Goal: Information Seeking & Learning: Learn about a topic

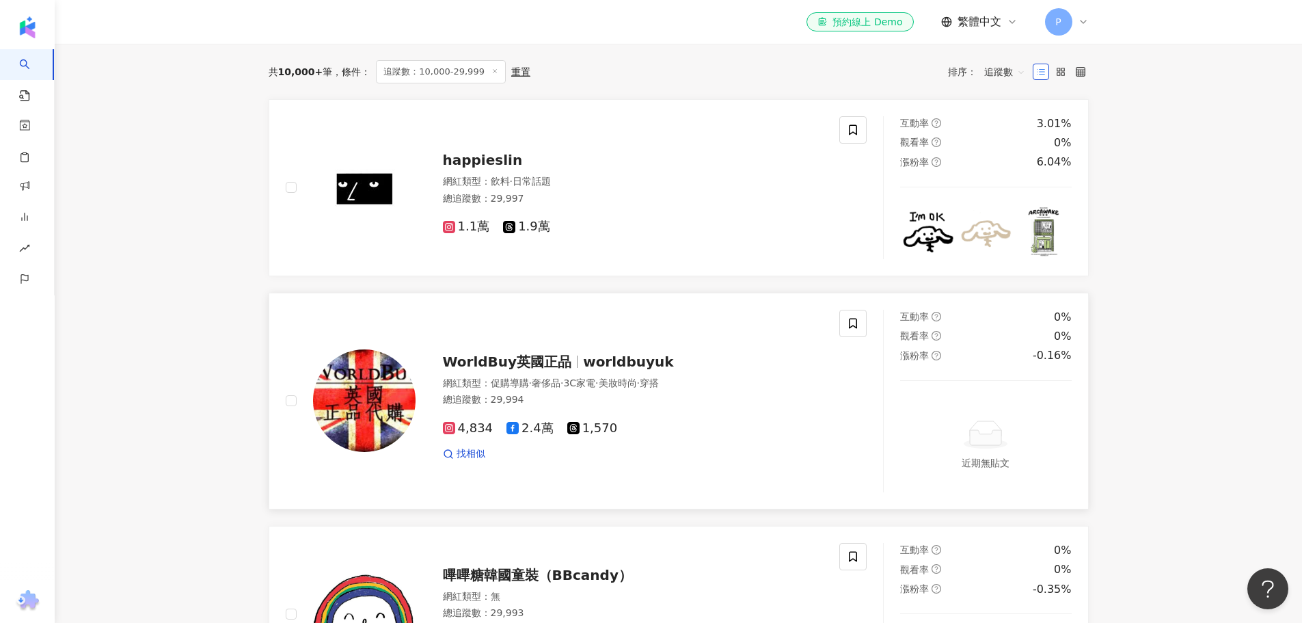
scroll to position [273, 0]
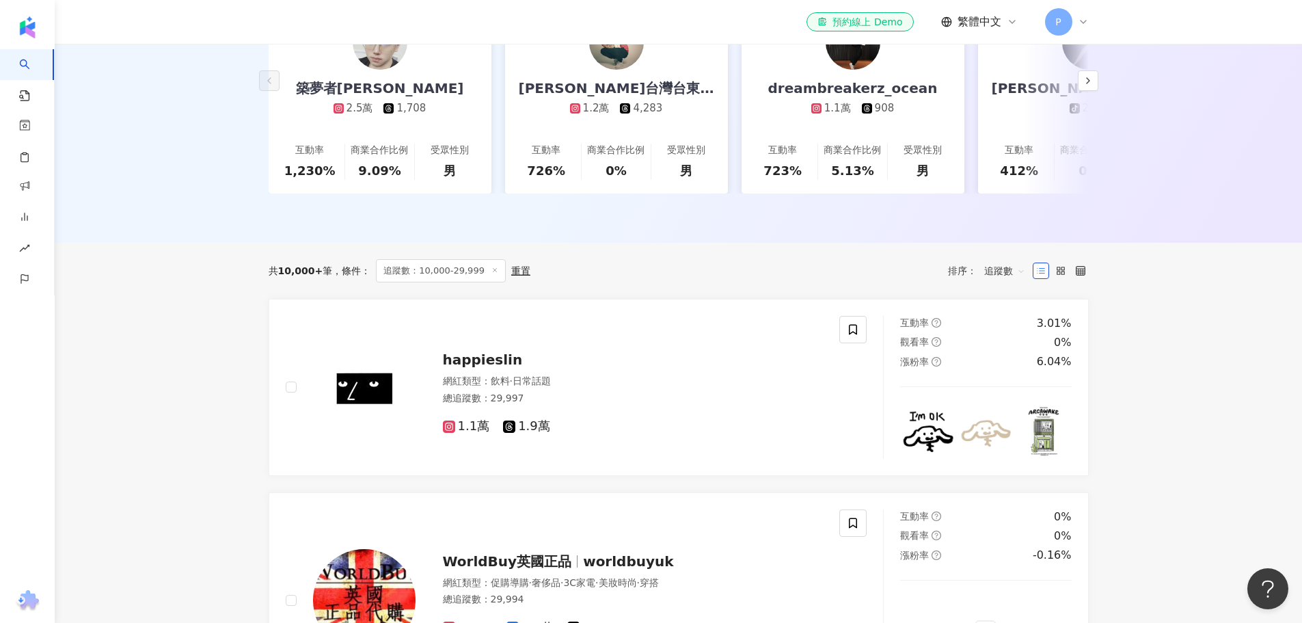
click at [1008, 266] on span "追蹤數" at bounding box center [1004, 271] width 41 height 22
click at [1020, 364] on div "互動率" at bounding box center [1005, 361] width 34 height 15
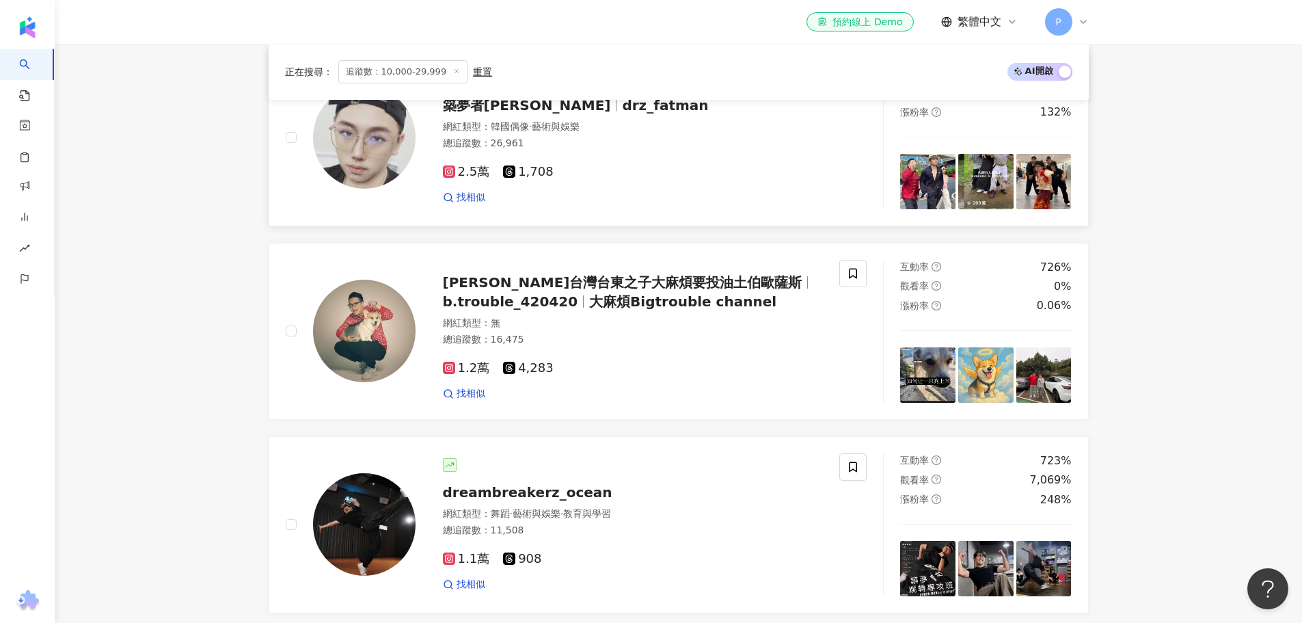
scroll to position [547, 0]
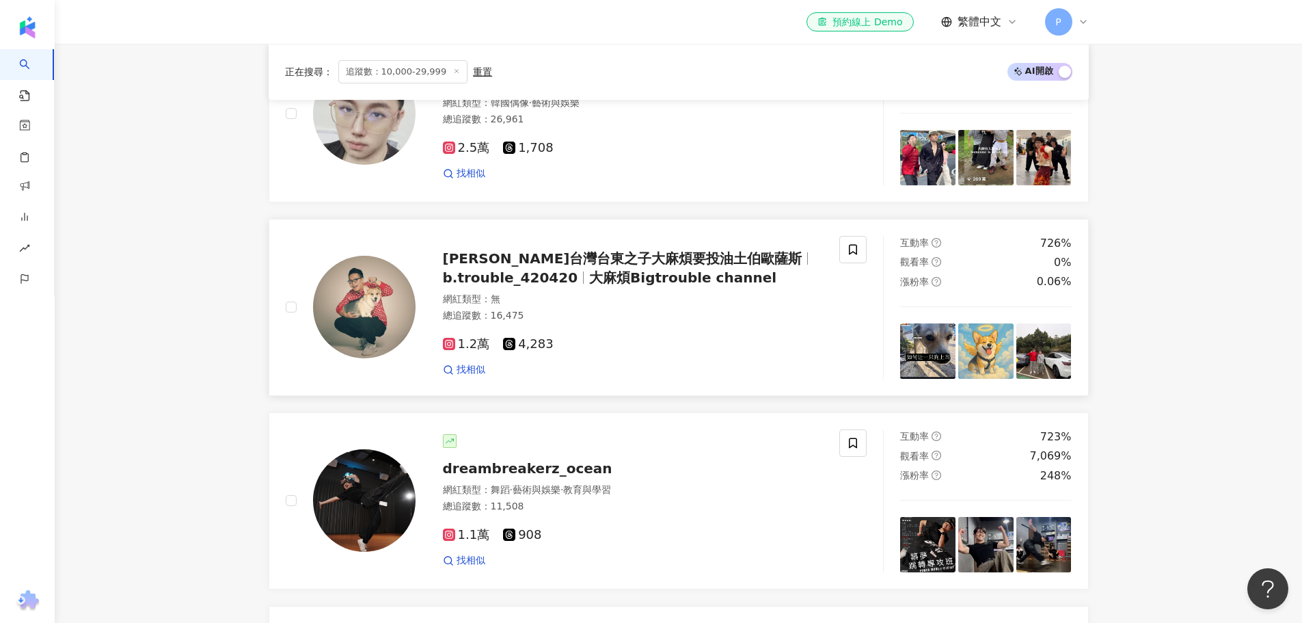
click at [586, 250] on span "[PERSON_NAME]台灣台東之子大麻煩要投油土伯歐薩斯" at bounding box center [622, 258] width 359 height 16
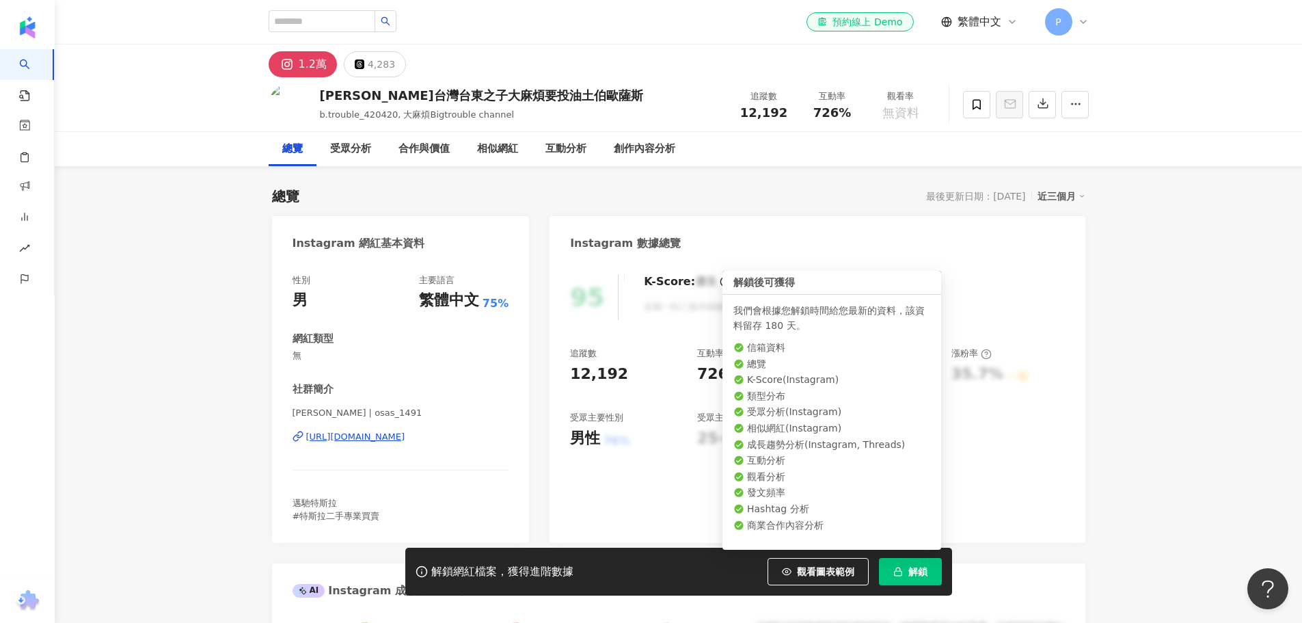
click at [930, 580] on button "解鎖" at bounding box center [910, 571] width 63 height 27
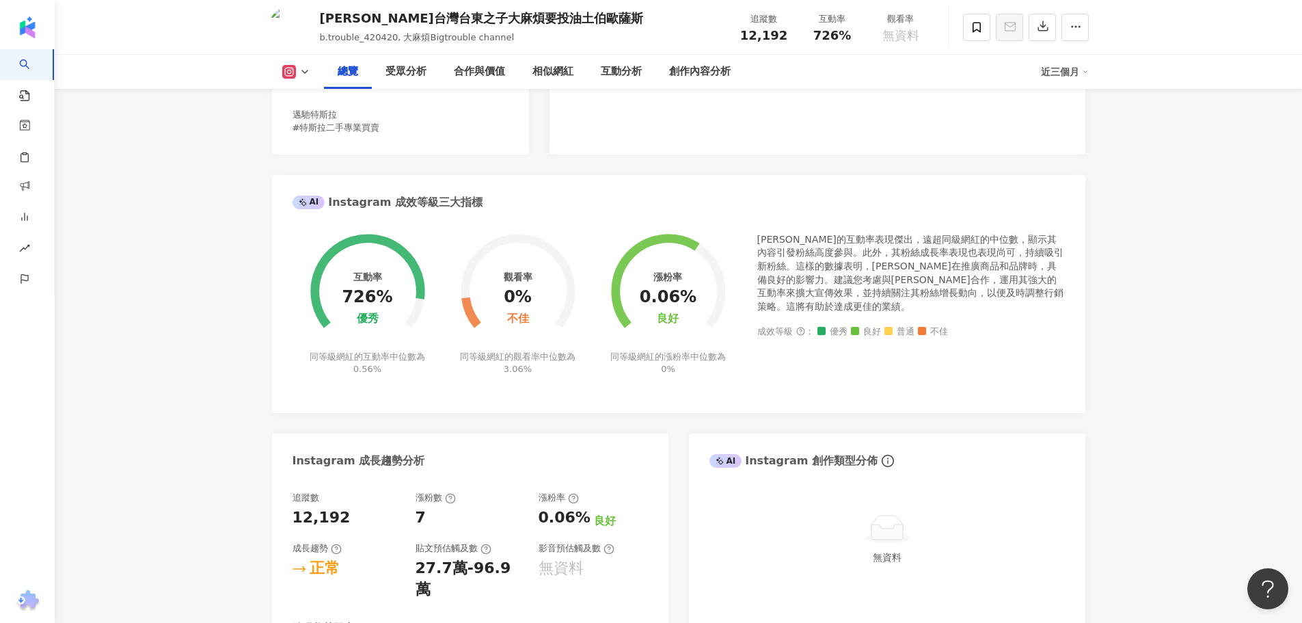
scroll to position [410, 0]
